Goal: Find specific page/section: Find specific page/section

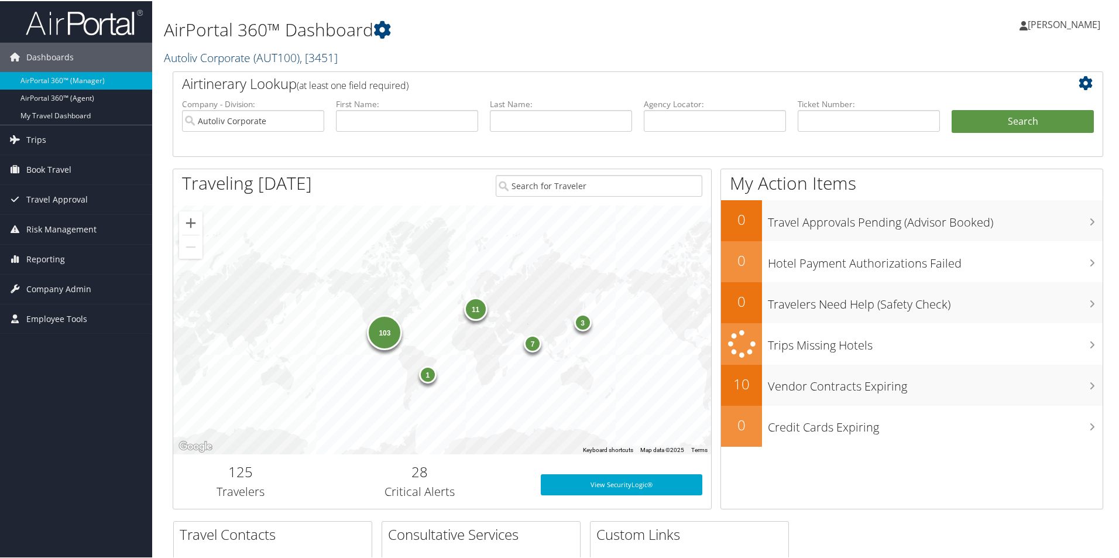
click at [225, 62] on link "Autoliv Corporate ( AUT100 ) , [ 3451 ]" at bounding box center [251, 57] width 174 height 16
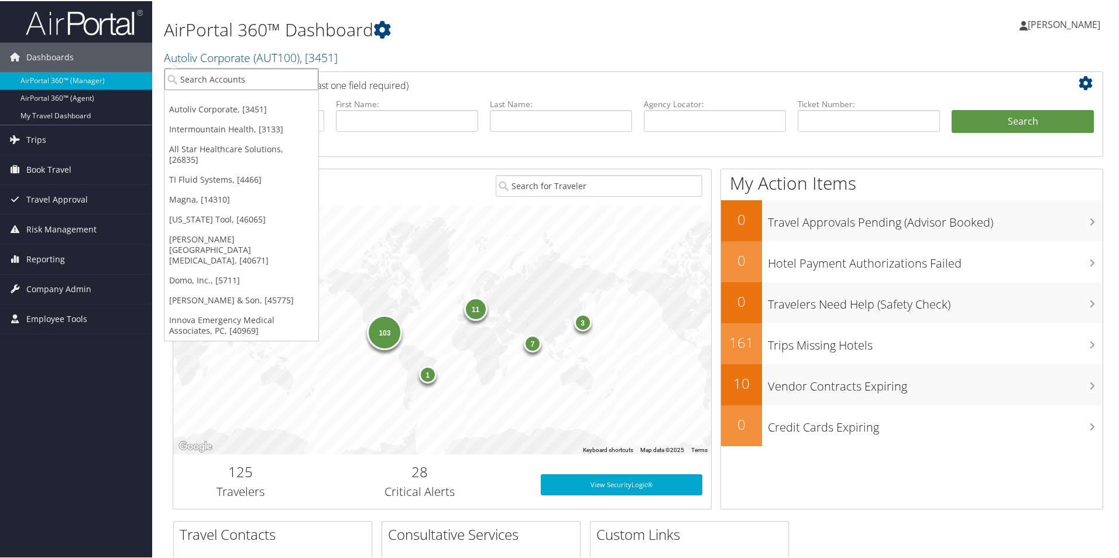
drag, startPoint x: 211, startPoint y: 80, endPoint x: 222, endPoint y: 77, distance: 11.5
click at [212, 81] on input "search" at bounding box center [241, 78] width 154 height 22
type input "domo"
click at [228, 104] on div "Domo, Inc. (7411), [5711]" at bounding box center [241, 99] width 167 height 11
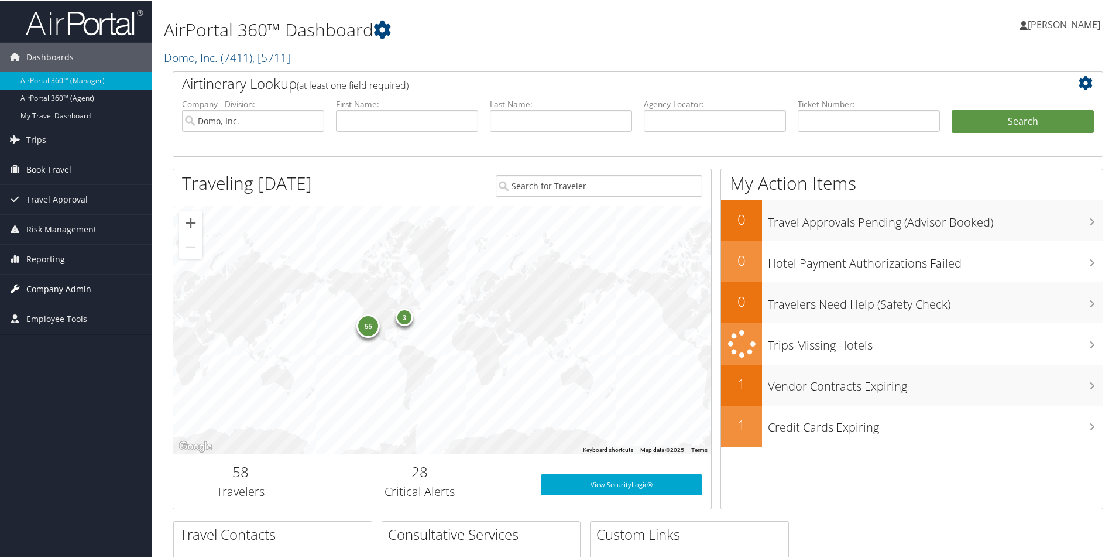
click at [68, 291] on span "Company Admin" at bounding box center [58, 287] width 65 height 29
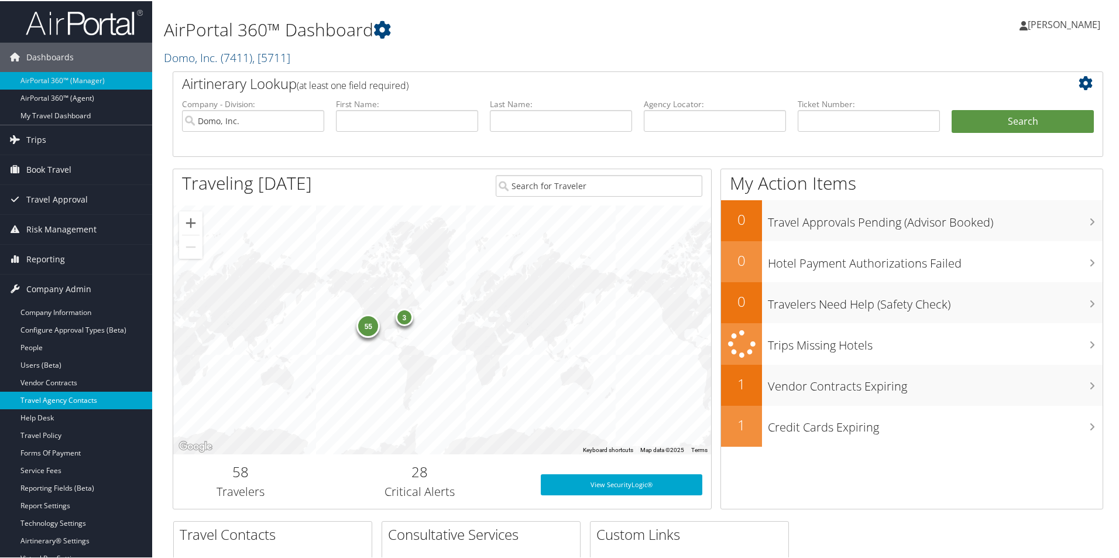
click at [69, 401] on link "Travel Agency Contacts" at bounding box center [76, 399] width 152 height 18
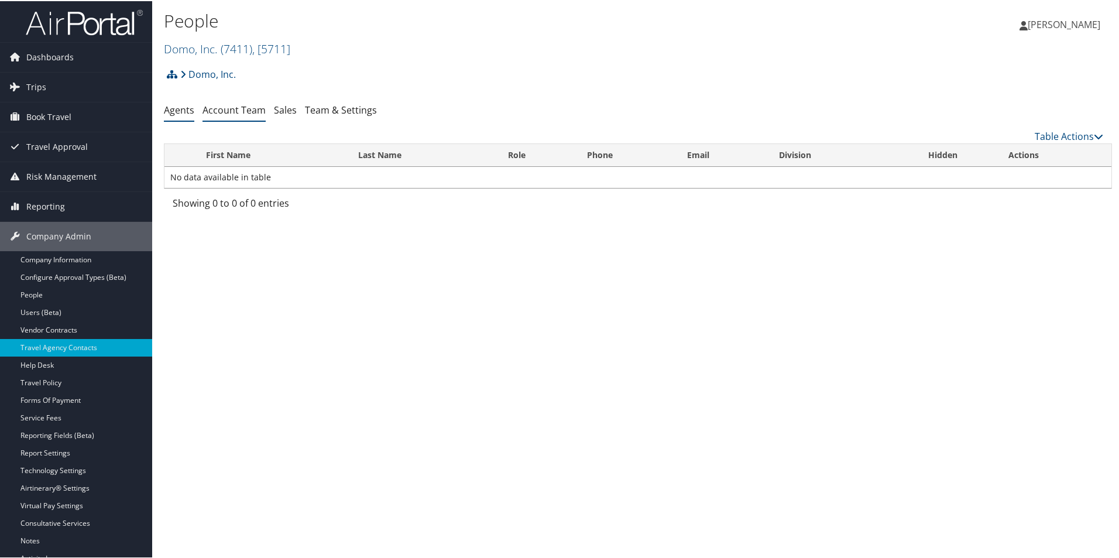
click at [236, 112] on link "Account Team" at bounding box center [234, 108] width 63 height 13
